Goal: Transaction & Acquisition: Purchase product/service

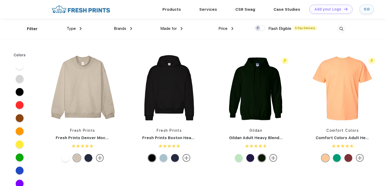
click at [181, 28] on div "Made for" at bounding box center [171, 29] width 22 height 6
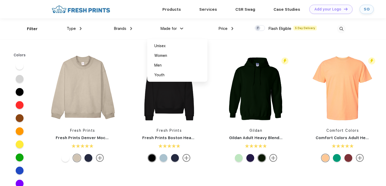
click at [80, 27] on img at bounding box center [81, 28] width 2 height 3
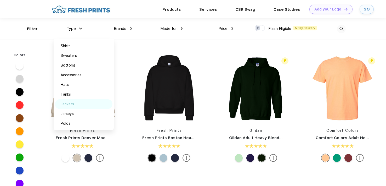
click at [71, 104] on div "Jackets" at bounding box center [67, 103] width 13 height 5
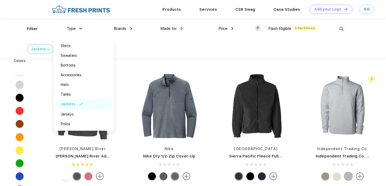
click at [184, 50] on div "Jackets" at bounding box center [193, 49] width 386 height 19
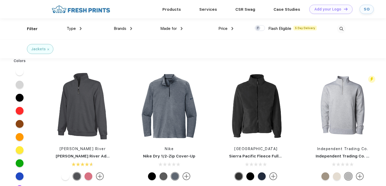
click at [29, 30] on div "Filter" at bounding box center [32, 29] width 11 height 6
click at [35, 27] on div "Type Shirts Sweaters Bottoms Accessories Hats Tanks Jackets Jerseys Polos" at bounding box center [56, 28] width 50 height 21
click at [228, 27] on div "Price" at bounding box center [225, 29] width 15 height 6
click at [214, 45] on div "$" at bounding box center [213, 45] width 2 height 5
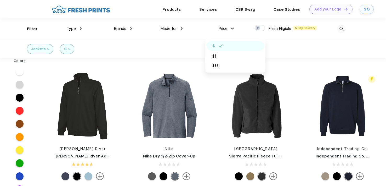
click at [214, 45] on div "$" at bounding box center [213, 45] width 3 height 5
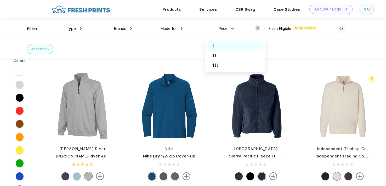
click at [222, 45] on img at bounding box center [220, 45] width 4 height 3
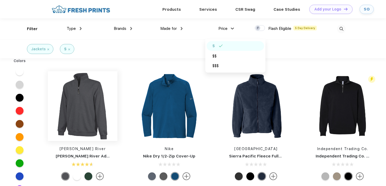
click at [83, 109] on img at bounding box center [83, 106] width 70 height 70
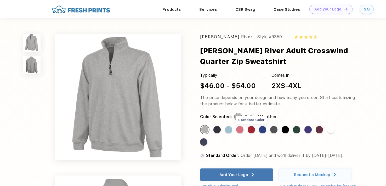
click at [253, 131] on div "Standard Color" at bounding box center [251, 129] width 7 height 7
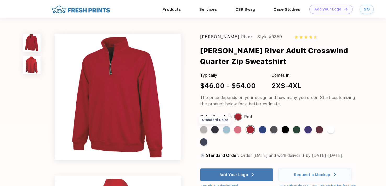
click at [218, 128] on div "Standard Color" at bounding box center [214, 129] width 7 height 7
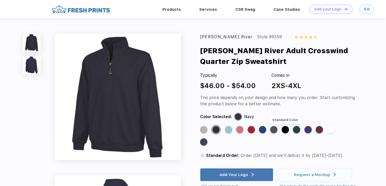
click at [287, 130] on div "Standard Color" at bounding box center [285, 129] width 7 height 7
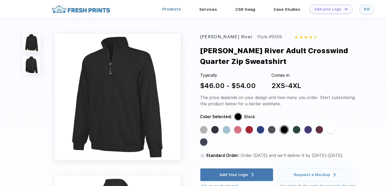
click at [172, 9] on link "Products" at bounding box center [171, 9] width 19 height 5
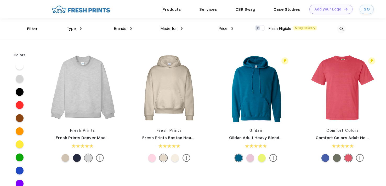
click at [232, 28] on img at bounding box center [233, 28] width 2 height 3
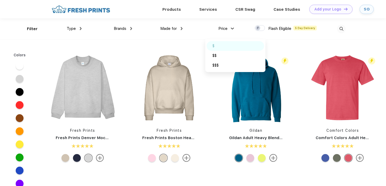
click at [223, 44] on div "$" at bounding box center [236, 46] width 58 height 10
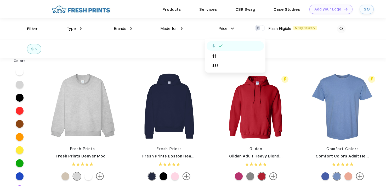
click at [148, 56] on div "$" at bounding box center [193, 49] width 386 height 19
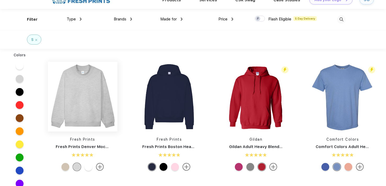
click at [92, 106] on img at bounding box center [83, 97] width 70 height 70
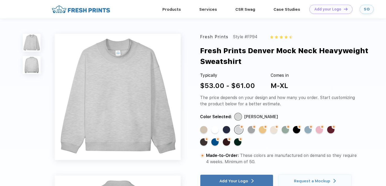
click at [64, 10] on img at bounding box center [80, 9] width 61 height 9
